Goal: Information Seeking & Learning: Learn about a topic

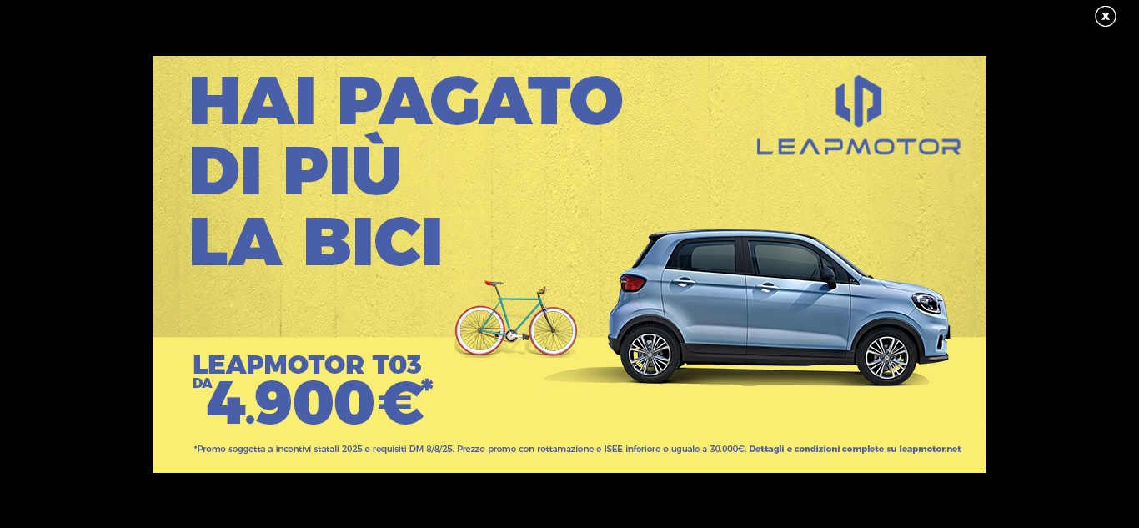
click at [1102, 26] on link at bounding box center [1114, 16] width 42 height 25
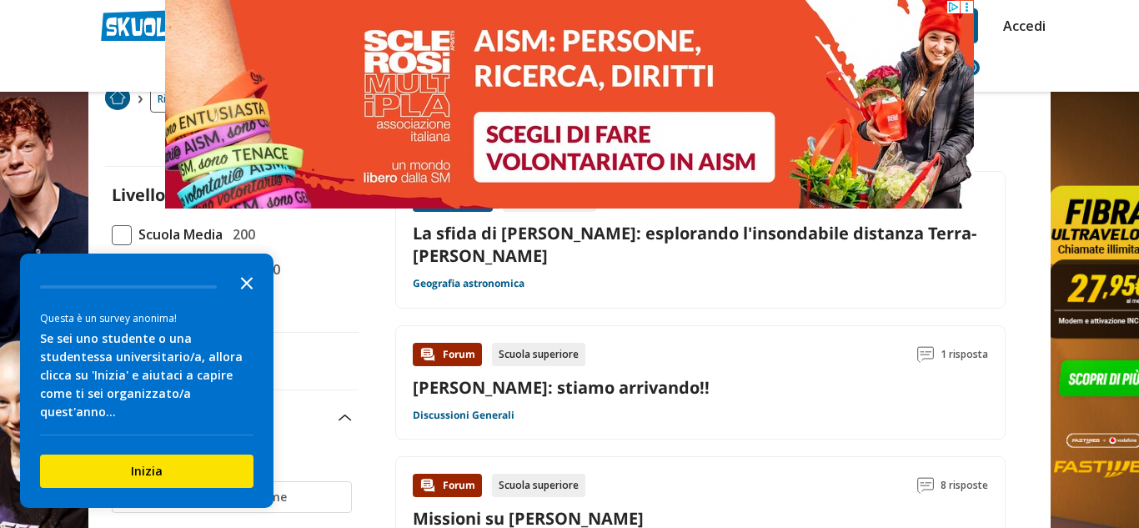
click at [243, 287] on icon "Close the survey" at bounding box center [246, 281] width 33 height 33
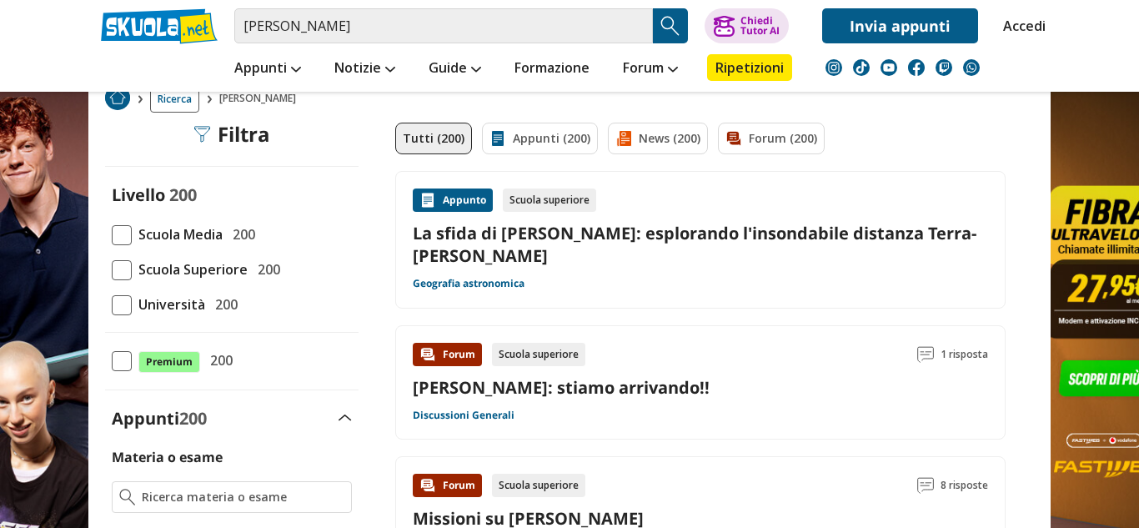
click at [145, 225] on span "Scuola Media" at bounding box center [177, 234] width 91 height 22
click at [112, 234] on input "Scuola Media 200" at bounding box center [112, 234] width 0 height 0
click at [208, 239] on span "Scuola Media" at bounding box center [177, 234] width 91 height 22
click at [112, 234] on input "Scuola Media 200" at bounding box center [112, 234] width 0 height 0
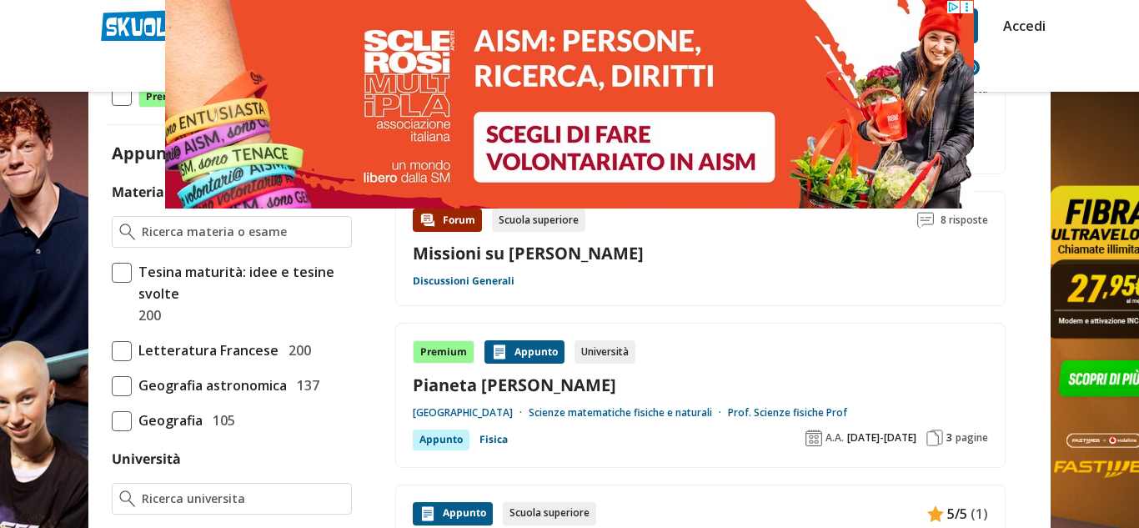
scroll to position [367, 0]
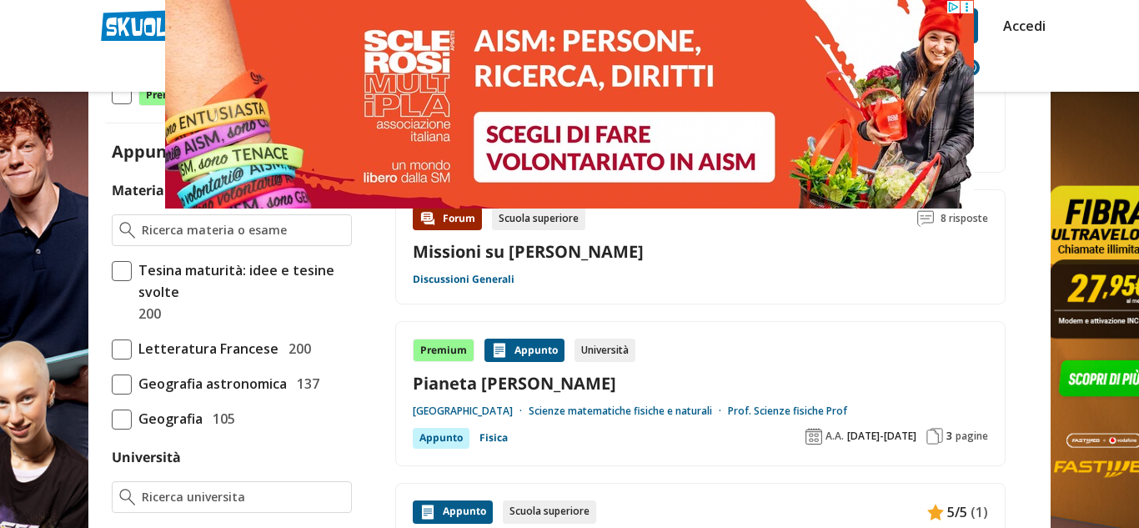
click at [579, 399] on div "Premium Appunto Università Pianeta Marte Università del Salento Scienze matemat…" at bounding box center [700, 393] width 575 height 110
